Goal: Information Seeking & Learning: Learn about a topic

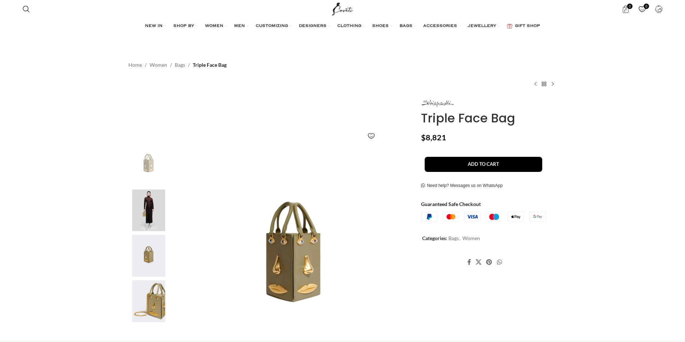
click at [147, 198] on img at bounding box center [148, 211] width 44 height 42
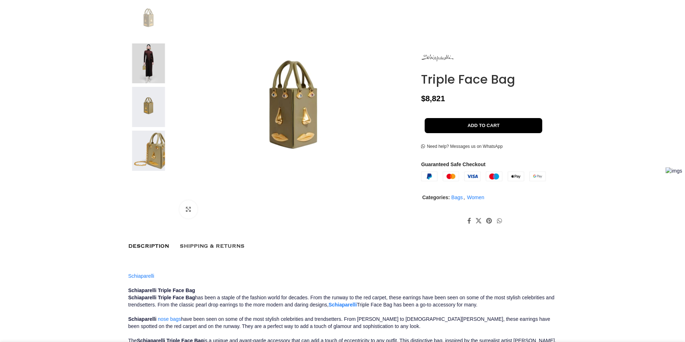
scroll to position [72, 0]
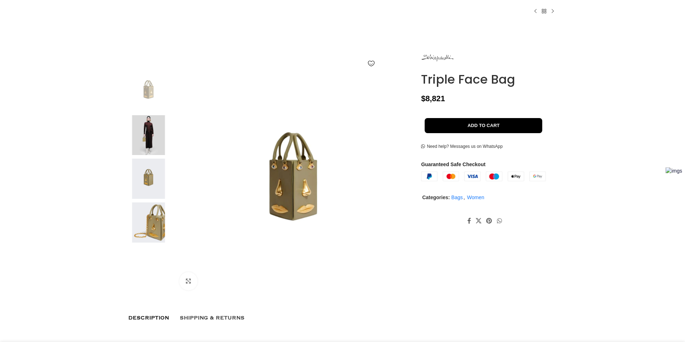
click at [137, 138] on img at bounding box center [148, 135] width 44 height 40
click at [149, 84] on img at bounding box center [148, 92] width 44 height 40
click at [142, 126] on img at bounding box center [148, 135] width 44 height 40
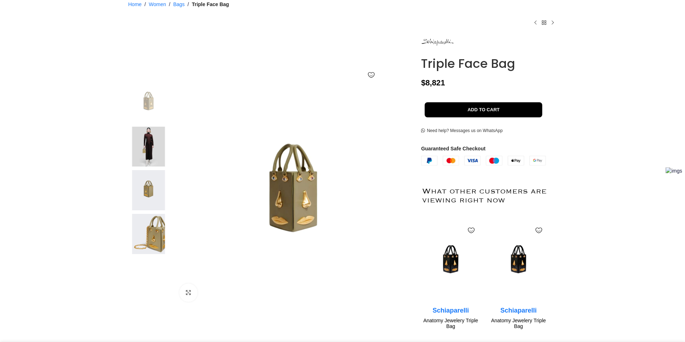
click at [145, 149] on img at bounding box center [148, 147] width 44 height 40
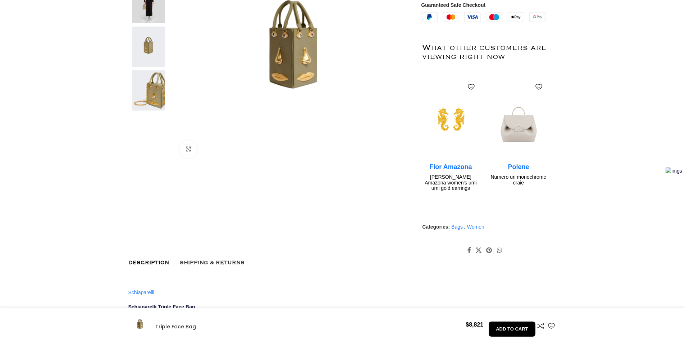
scroll to position [144, 0]
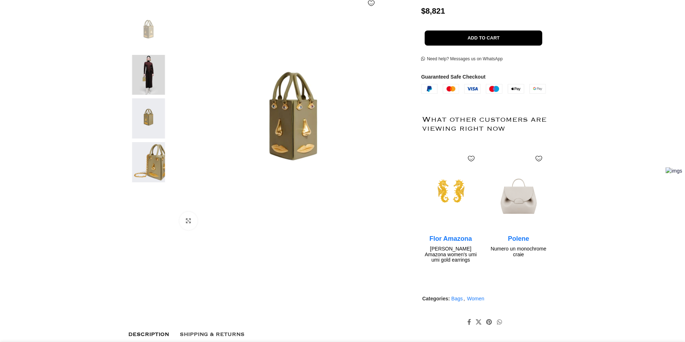
click at [153, 81] on img at bounding box center [148, 75] width 44 height 40
click at [318, 108] on img at bounding box center [292, 125] width 209 height 209
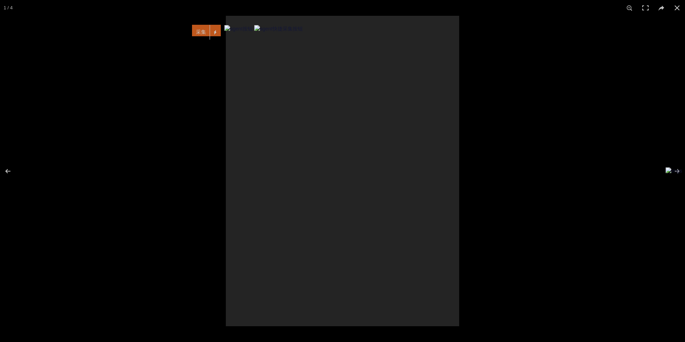
click at [318, 108] on div at bounding box center [342, 171] width 233 height 311
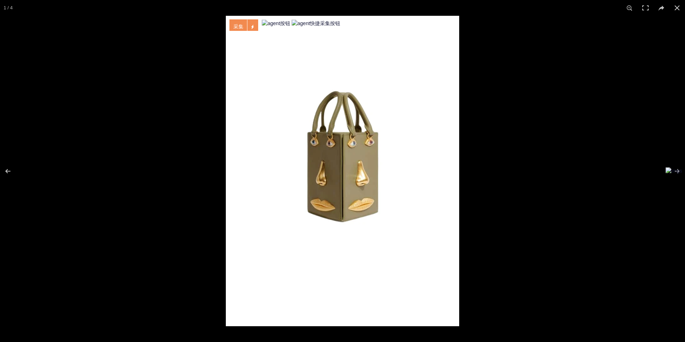
scroll to position [0, 227]
drag, startPoint x: 672, startPoint y: 171, endPoint x: 673, endPoint y: 218, distance: 47.1
click at [673, 175] on span at bounding box center [673, 171] width 17 height 8
click at [678, 170] on button at bounding box center [671, 171] width 25 height 36
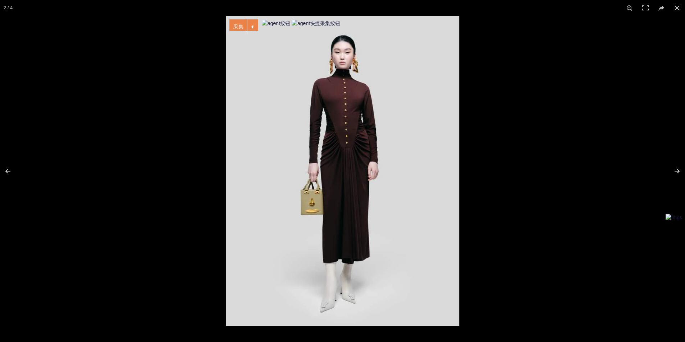
click at [375, 121] on img at bounding box center [342, 171] width 233 height 311
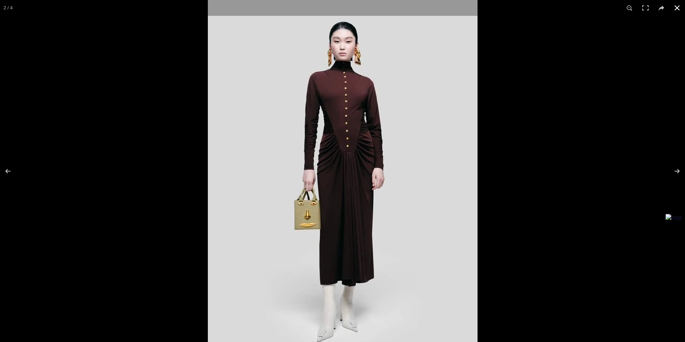
scroll to position [0, 303]
click at [624, 146] on div at bounding box center [550, 170] width 685 height 342
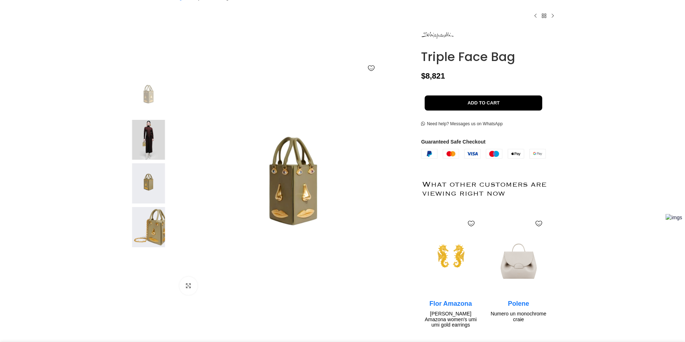
scroll to position [36, 0]
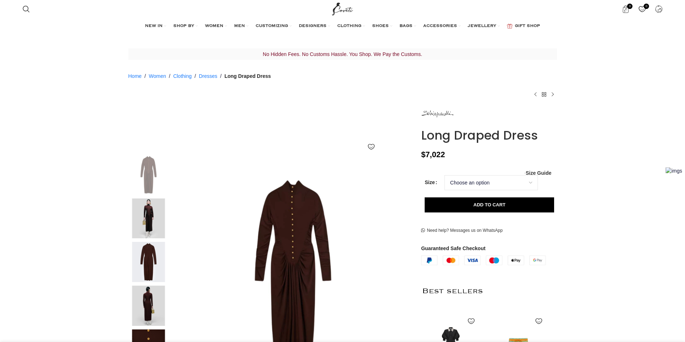
click at [142, 258] on img at bounding box center [148, 262] width 44 height 40
click at [153, 262] on img at bounding box center [148, 262] width 44 height 40
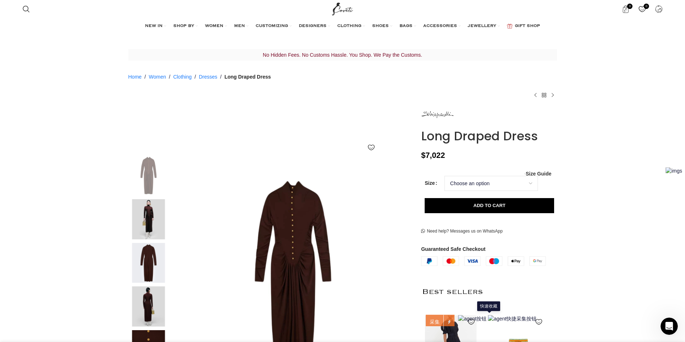
scroll to position [0, 756]
click at [143, 262] on img "3 / 6" at bounding box center [148, 263] width 44 height 40
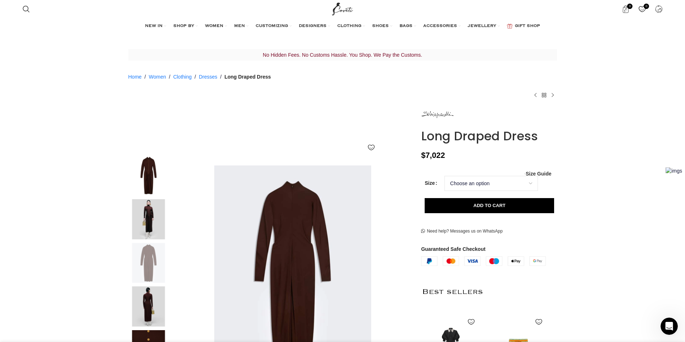
scroll to position [0, 832]
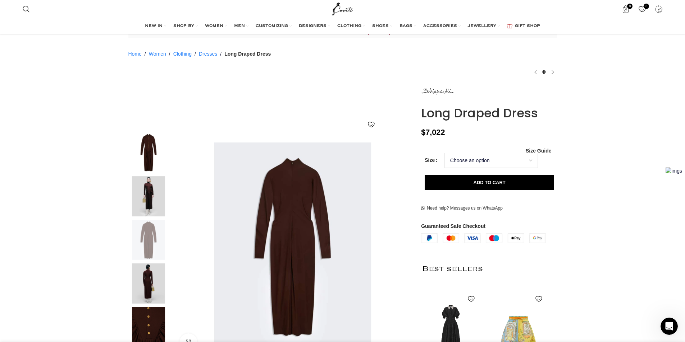
scroll to position [36, 0]
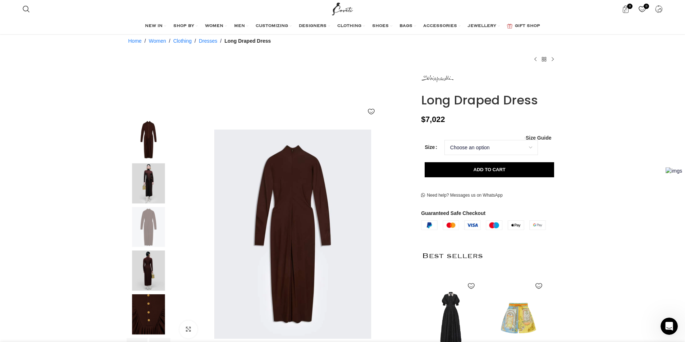
click at [160, 268] on img "4 / 6" at bounding box center [148, 271] width 44 height 40
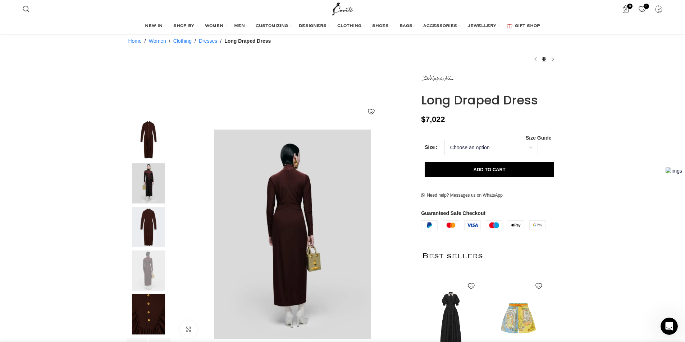
click at [326, 250] on img "4 / 6" at bounding box center [292, 234] width 209 height 209
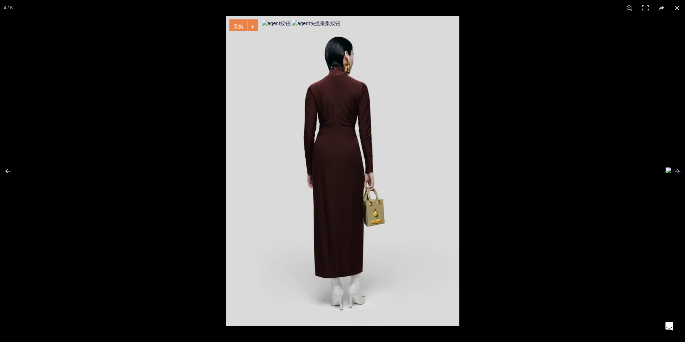
scroll to position [0, 908]
drag, startPoint x: 331, startPoint y: 173, endPoint x: 323, endPoint y: 115, distance: 58.5
click at [323, 115] on img at bounding box center [342, 171] width 233 height 311
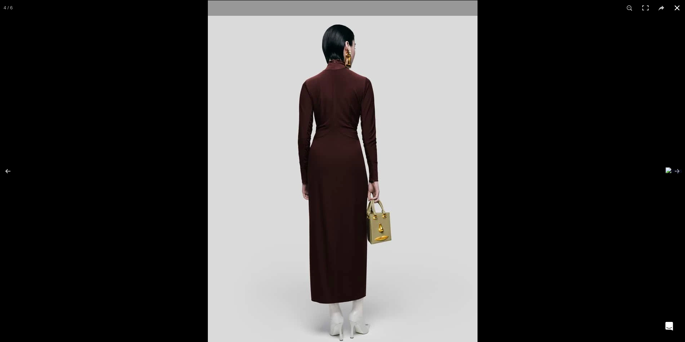
click at [602, 86] on div at bounding box center [550, 171] width 685 height 342
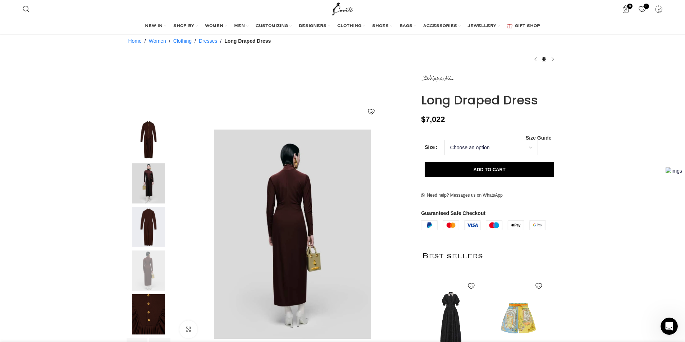
click at [154, 182] on img "2 / 6" at bounding box center [148, 183] width 44 height 40
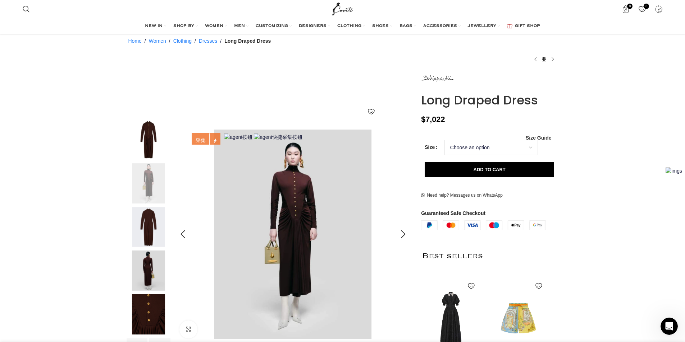
scroll to position [0, 983]
click at [376, 204] on img "2 / 6" at bounding box center [292, 234] width 209 height 209
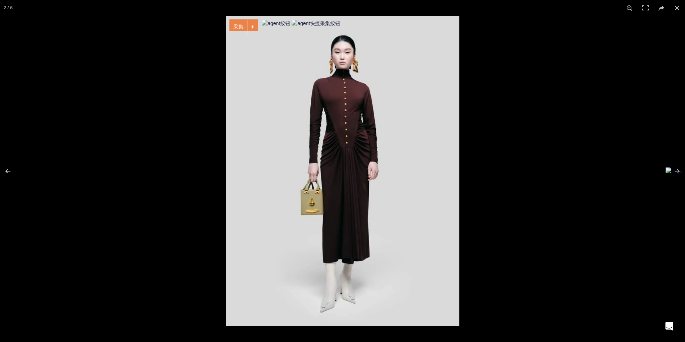
drag, startPoint x: 377, startPoint y: 140, endPoint x: 372, endPoint y: 138, distance: 5.3
click at [372, 138] on img at bounding box center [342, 171] width 233 height 311
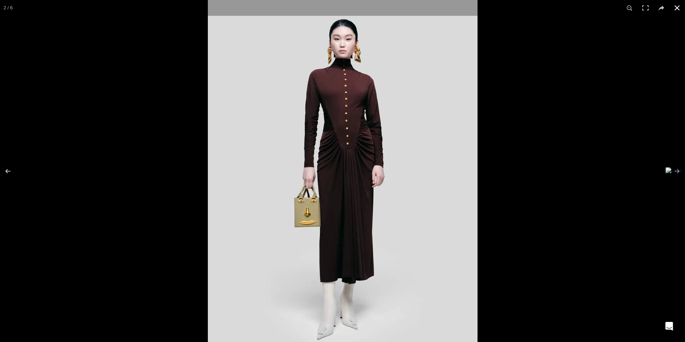
click at [613, 168] on div at bounding box center [550, 168] width 685 height 342
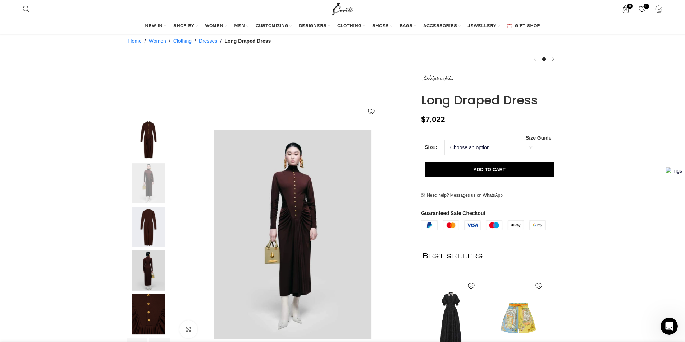
click at [145, 220] on img "3 / 6" at bounding box center [148, 227] width 44 height 40
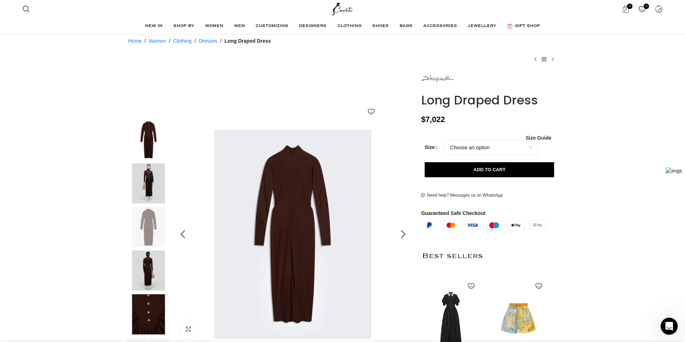
scroll to position [0, 1059]
click at [324, 201] on img "3 / 6" at bounding box center [292, 234] width 209 height 209
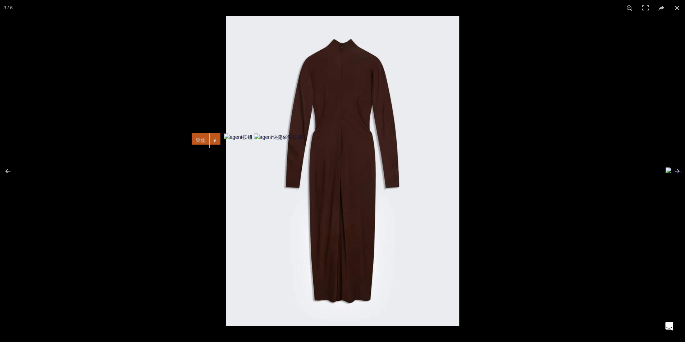
scroll to position [0, 1135]
click at [382, 39] on img at bounding box center [342, 171] width 233 height 311
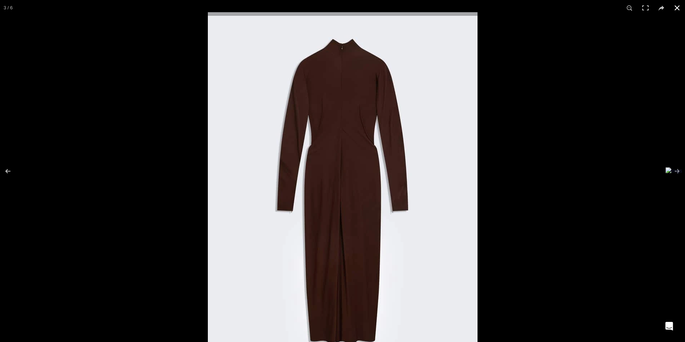
scroll to position [0, 1210]
click at [602, 190] on div at bounding box center [550, 183] width 685 height 342
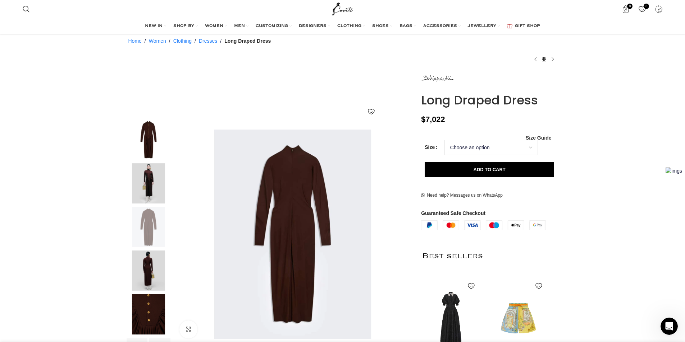
click at [160, 318] on img "5 / 6" at bounding box center [148, 315] width 44 height 40
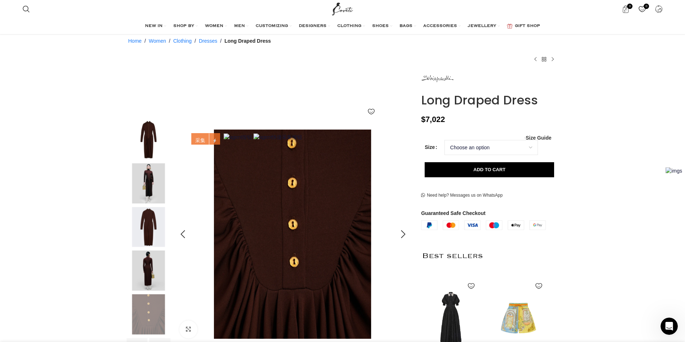
click at [286, 268] on img "5 / 6" at bounding box center [292, 234] width 209 height 209
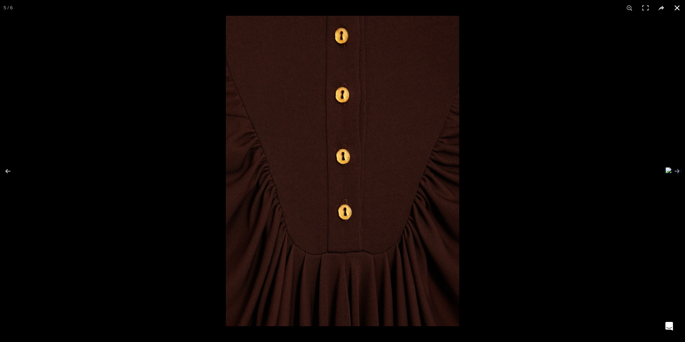
drag, startPoint x: 583, startPoint y: 198, endPoint x: 572, endPoint y: 198, distance: 10.8
click at [583, 198] on div at bounding box center [568, 187] width 685 height 342
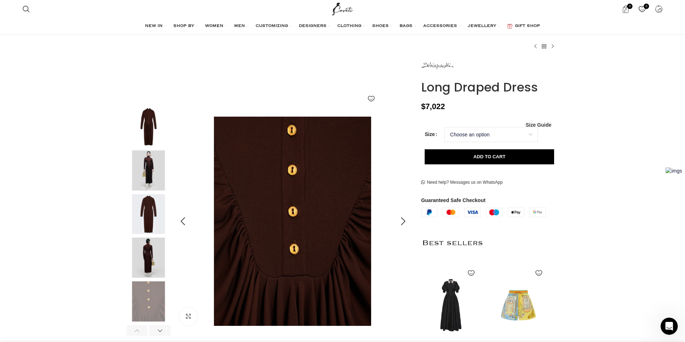
scroll to position [72, 0]
